Goal: Check status: Check status

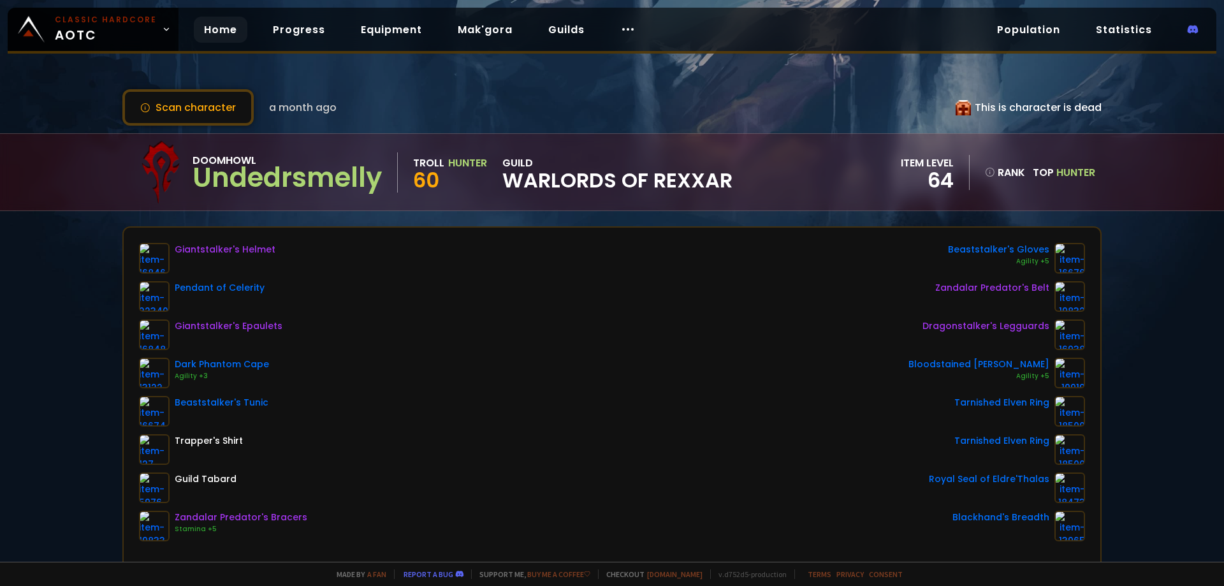
click at [221, 25] on link "Home" at bounding box center [221, 30] width 54 height 26
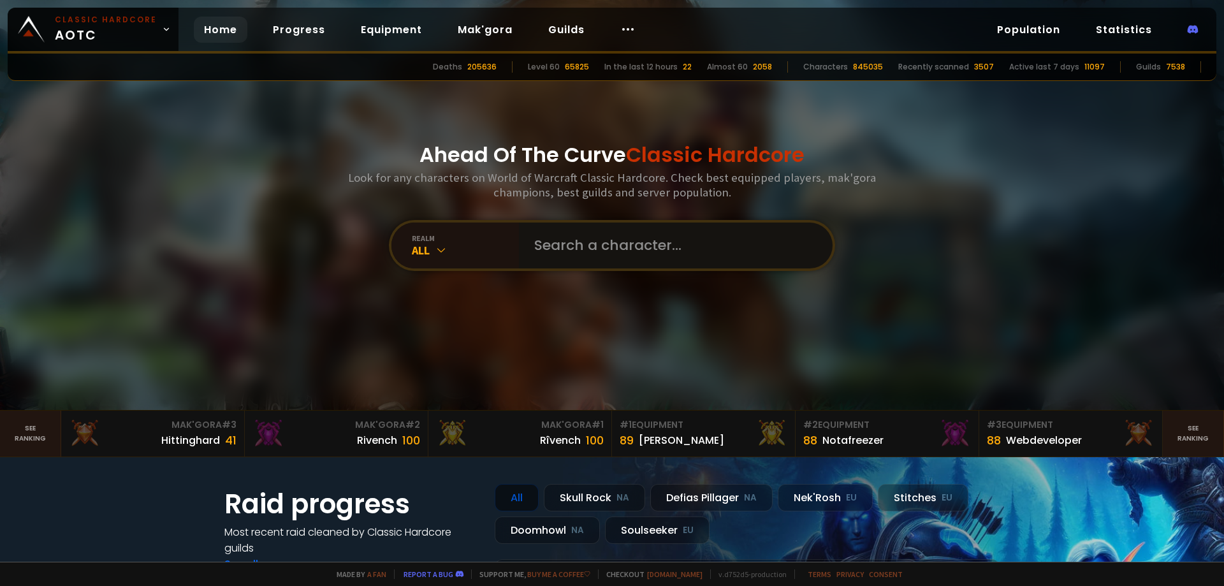
click at [638, 262] on input "text" at bounding box center [671, 245] width 291 height 46
paste input "smellydôg"
type input "smellydôg"
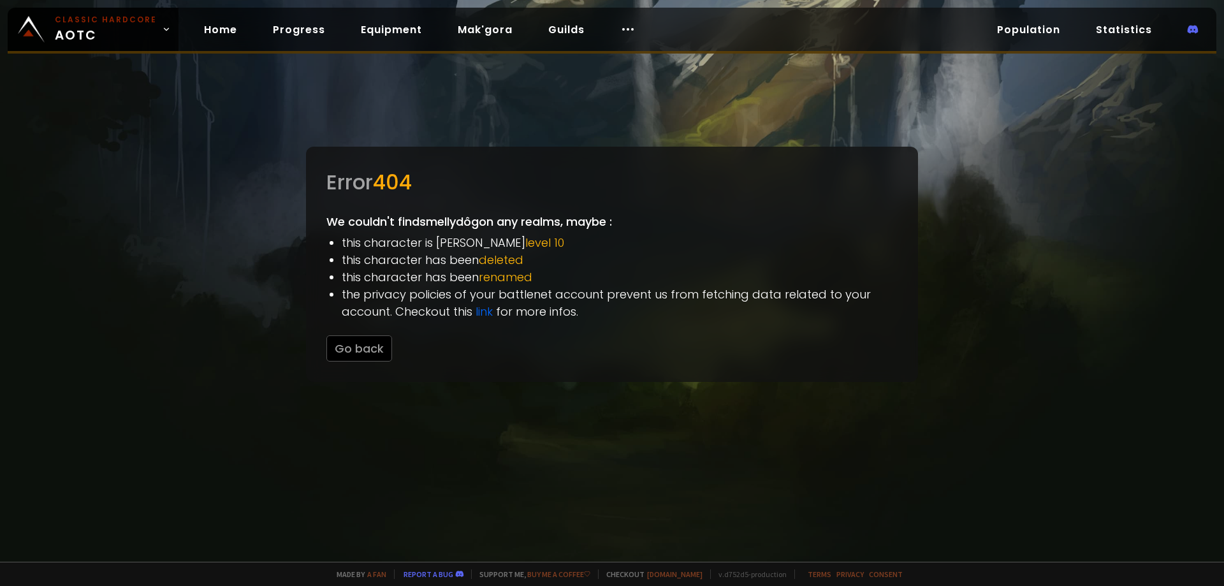
click at [228, 270] on div at bounding box center [612, 293] width 1224 height 586
click at [313, 344] on div "Error 404 We couldn't find smellydôg on any realms, maybe : this character is b…" at bounding box center [612, 264] width 612 height 235
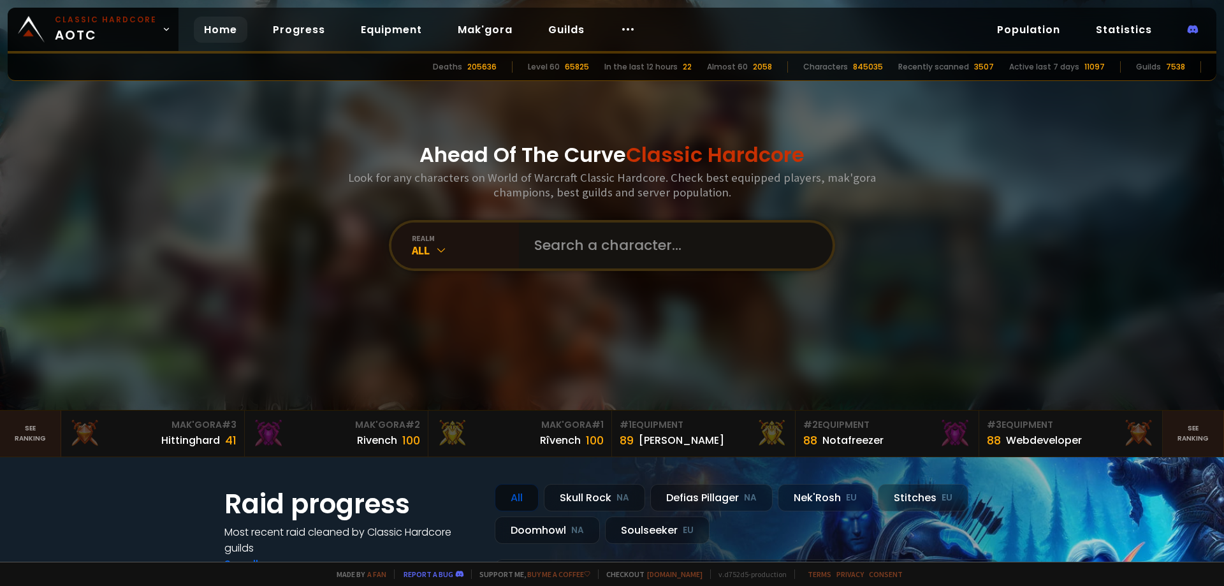
click at [581, 235] on input "text" at bounding box center [671, 245] width 291 height 46
click at [707, 243] on input "text" at bounding box center [671, 245] width 291 height 46
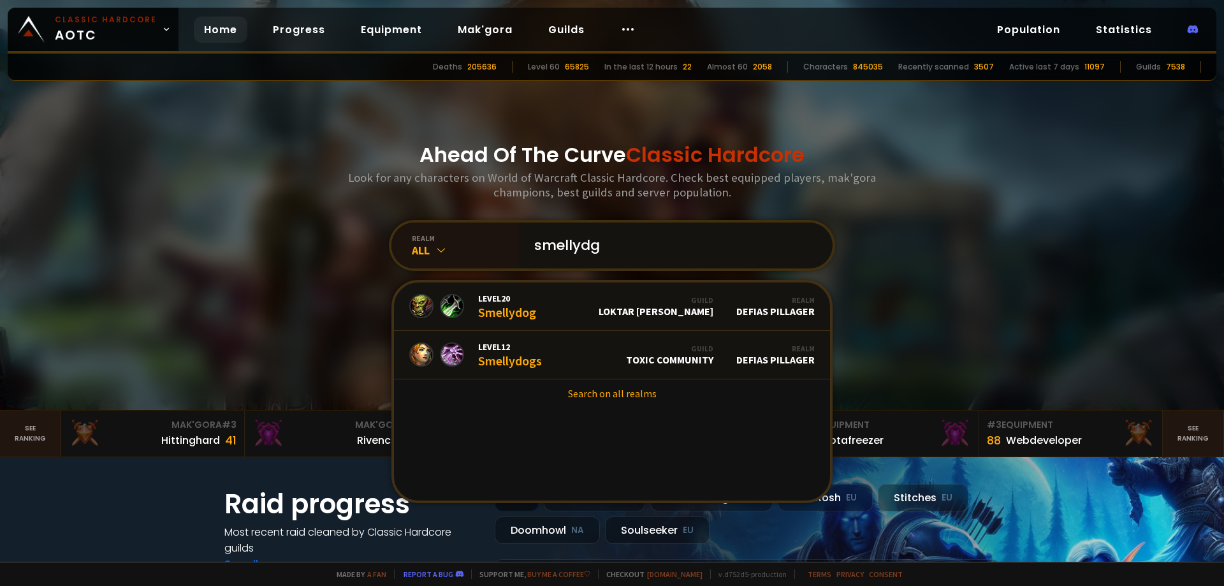
paste input "smellydôg"
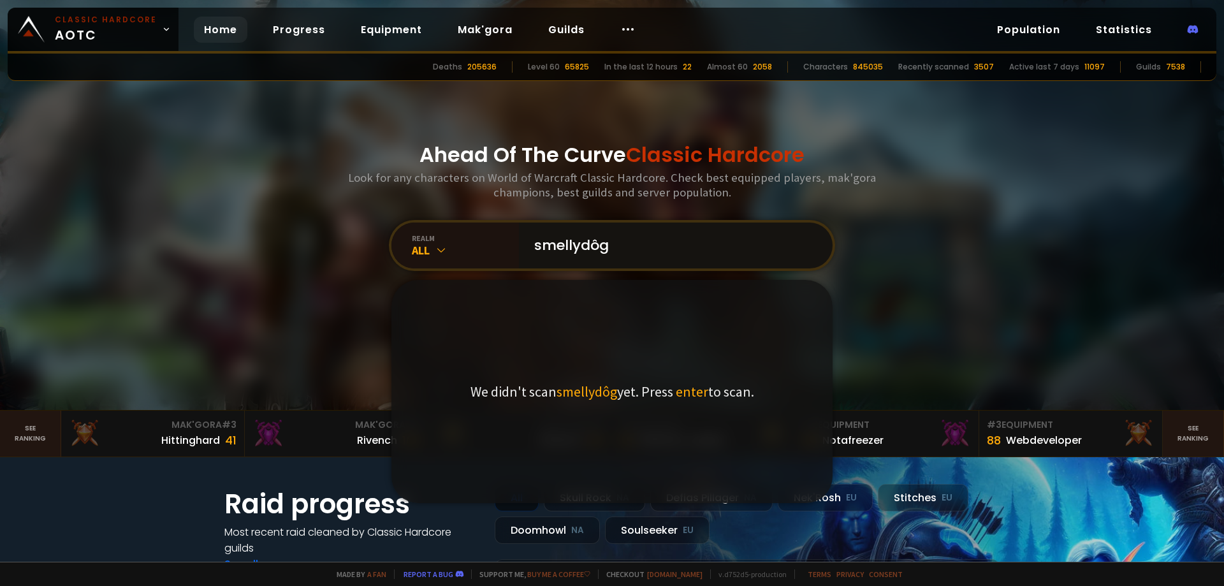
type input "smellydôg"
click at [700, 400] on span "enter" at bounding box center [692, 391] width 33 height 18
click at [695, 393] on span "enter" at bounding box center [692, 391] width 33 height 18
click at [690, 231] on input "smellydôg" at bounding box center [671, 245] width 291 height 46
click at [428, 235] on div "realm" at bounding box center [465, 238] width 107 height 10
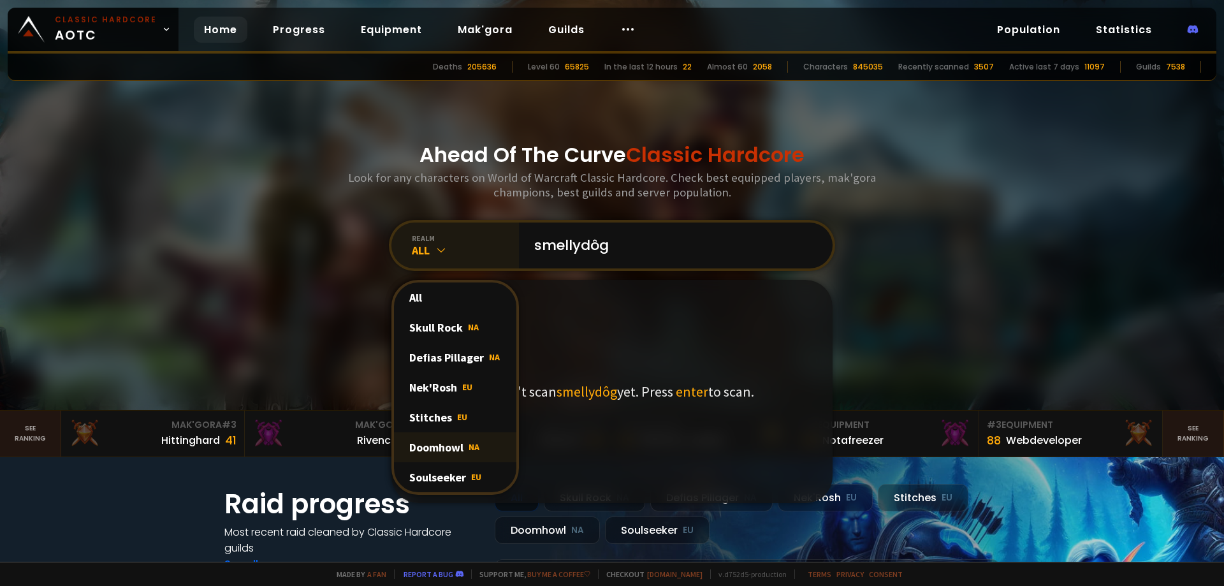
click at [472, 447] on span "NA" at bounding box center [473, 446] width 11 height 11
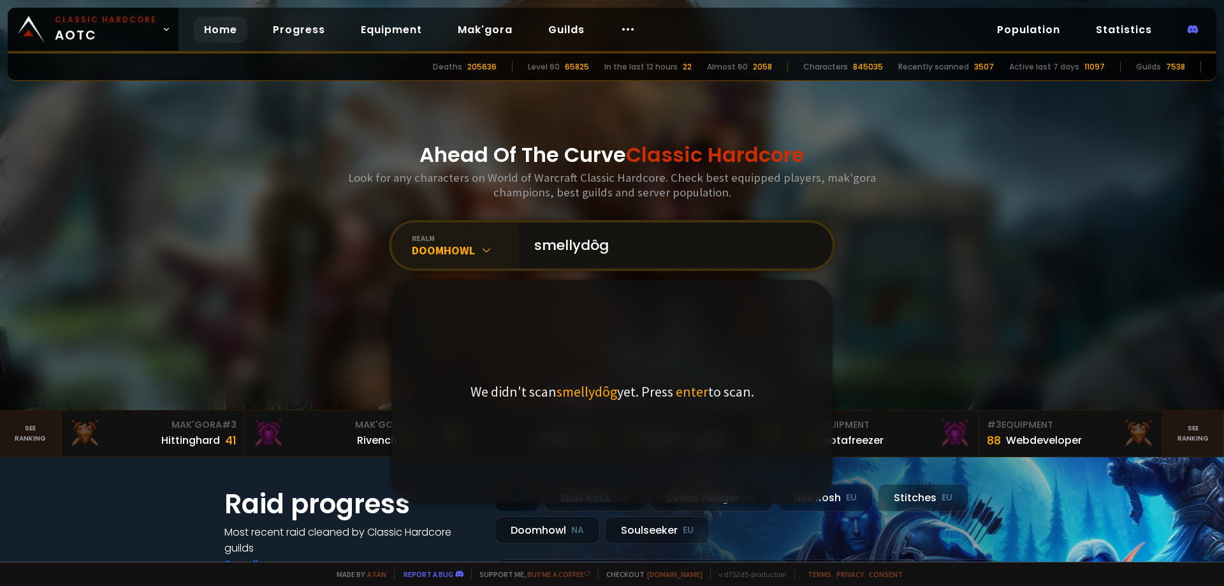
click at [687, 245] on input "smellydôg" at bounding box center [671, 245] width 291 height 46
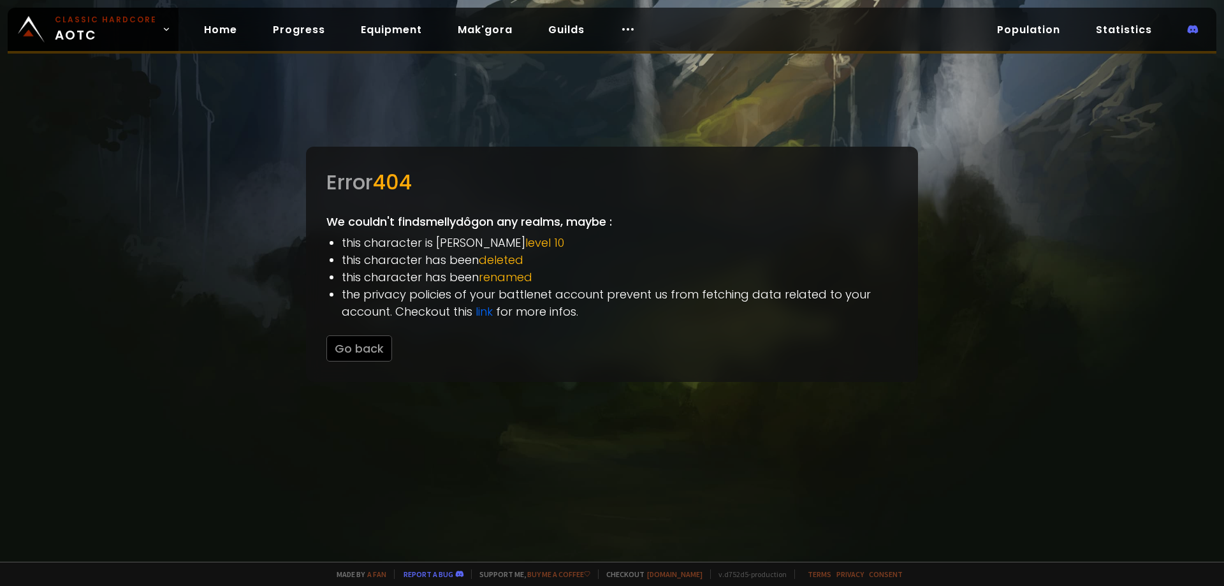
click at [1114, 154] on div at bounding box center [612, 293] width 1224 height 586
